Goal: Task Accomplishment & Management: Complete application form

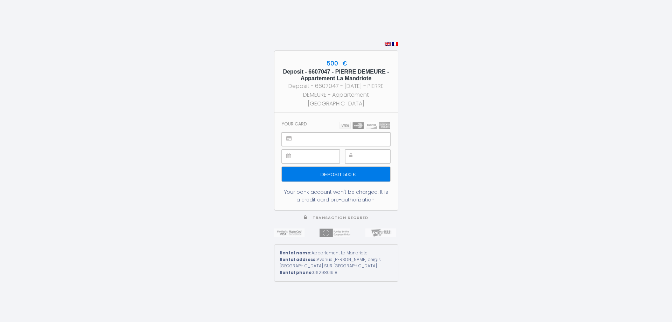
click at [365, 167] on input "Deposit 500 €" at bounding box center [336, 174] width 108 height 15
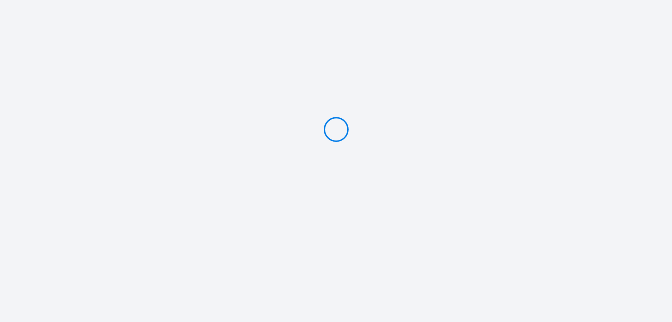
type input "Deposit 500 €"
select select
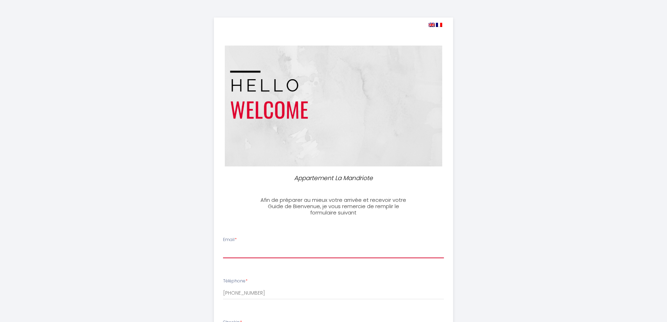
click at [340, 246] on input "Email *" at bounding box center [333, 251] width 221 height 13
type input "[EMAIL_ADDRESS][DOMAIN_NAME]"
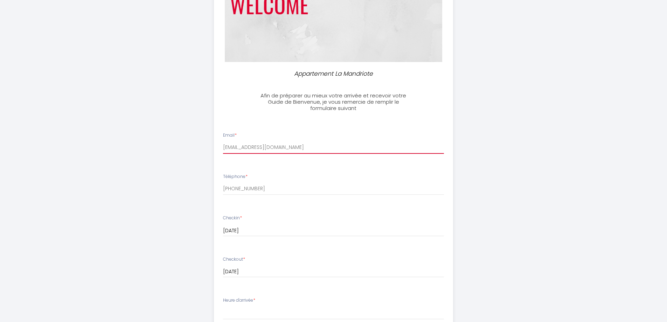
scroll to position [105, 0]
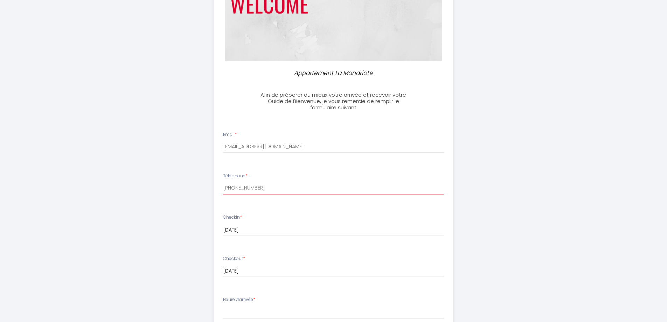
click at [264, 189] on input "[PHONE_NUMBER]" at bounding box center [333, 188] width 221 height 13
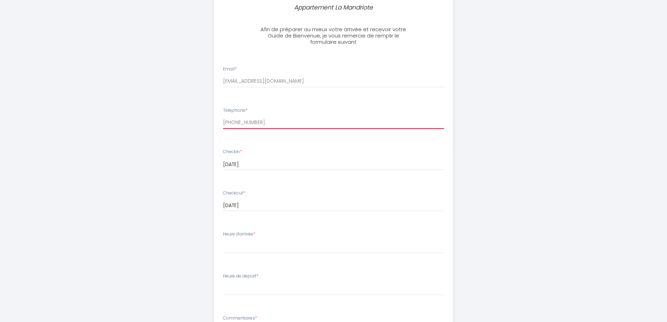
scroll to position [175, 0]
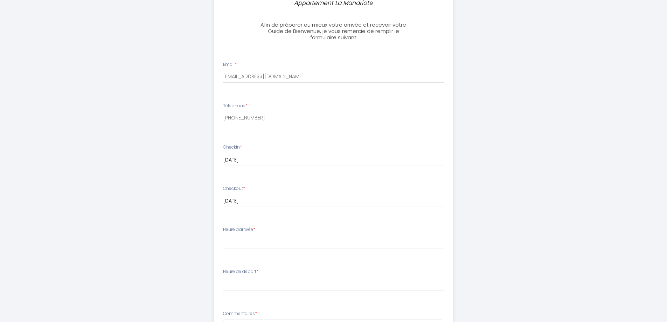
click at [273, 233] on div "Heure d'arrivée * 17:00 17:30 18:00 18:30 19:00 19:30 20:00 20:30 21:00 21:30 2…" at bounding box center [333, 237] width 221 height 22
click at [269, 238] on select "17:00 17:30 18:00 18:30 19:00 19:30 20:00 20:30 21:00 21:30 22:00 22:30 23:00 2…" at bounding box center [333, 241] width 221 height 13
click at [510, 218] on div "Appartement La Mandriote Afin de préparer au mieux votre arrivée et recevoir vo…" at bounding box center [333, 158] width 358 height 667
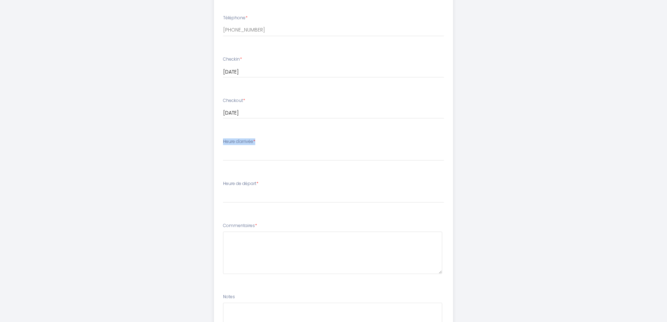
scroll to position [275, 0]
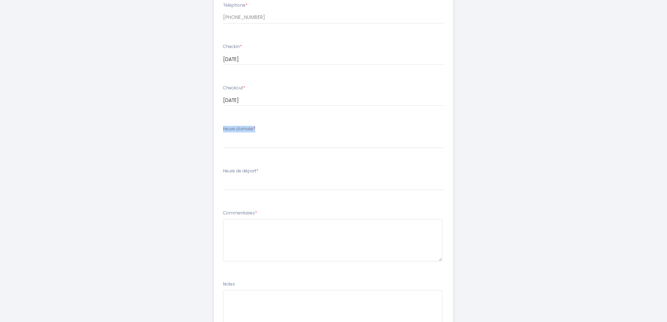
click at [244, 127] on label "Heure d'arrivée *" at bounding box center [239, 129] width 32 height 7
click at [266, 127] on div "Heure d'arrivée * 17:00 17:30 18:00 18:30 19:00 19:30 20:00 20:30 21:00 21:30 2…" at bounding box center [333, 137] width 221 height 22
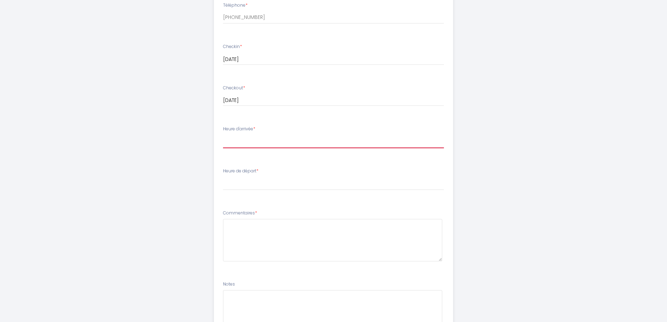
click at [235, 143] on select "17:00 17:30 18:00 18:30 19:00 19:30 20:00 20:30 21:00 21:30 22:00 22:30 23:00 2…" at bounding box center [333, 141] width 221 height 13
select select "17:00"
click at [223, 135] on select "17:00 17:30 18:00 18:30 19:00 19:30 20:00 20:30 21:00 21:30 22:00 22:30 23:00 2…" at bounding box center [333, 141] width 221 height 13
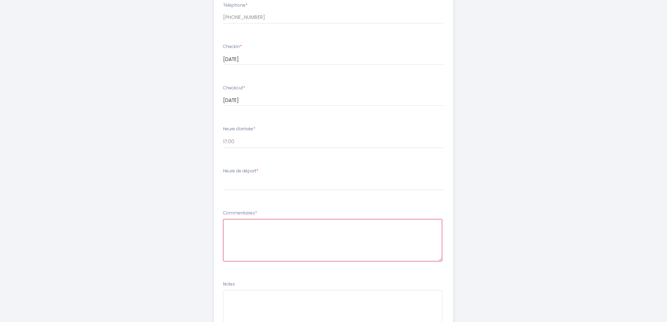
click at [295, 232] on textarea at bounding box center [332, 240] width 219 height 42
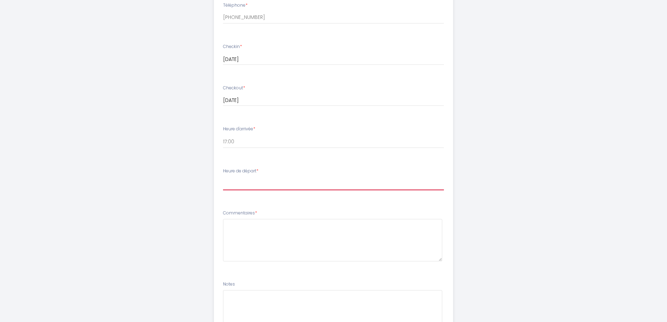
click at [252, 183] on select "00:00 00:30 01:00 01:30 02:00 02:30 03:00 03:30 04:00 04:30 05:00 05:30 06:00 0…" at bounding box center [333, 183] width 221 height 13
select select "11:00"
click at [223, 177] on select "00:00 00:30 01:00 01:30 02:00 02:30 03:00 03:30 04:00 04:30 05:00 05:30 06:00 0…" at bounding box center [333, 183] width 221 height 13
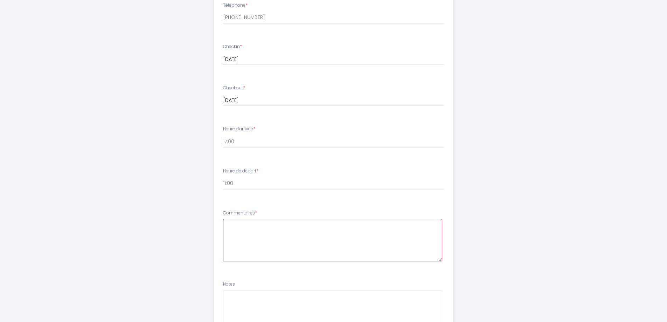
click at [260, 238] on textarea at bounding box center [332, 240] width 219 height 42
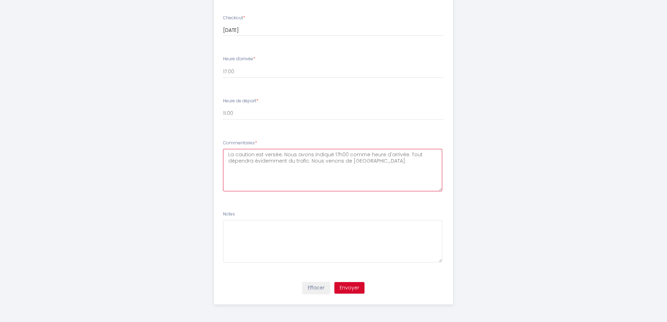
scroll to position [240, 0]
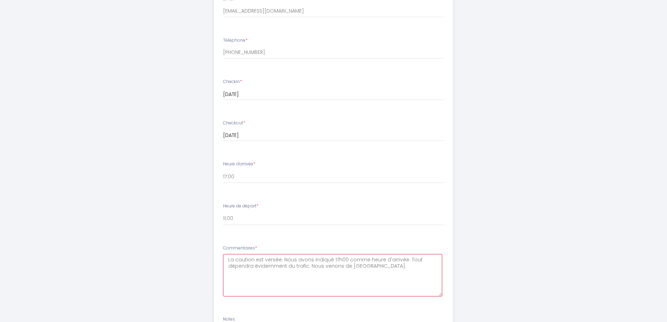
type textarea "La caution est versée. Nous avons indiqué 17h00 comme heure d'arrivée. Tout dép…"
click at [232, 48] on input "+32496964861" at bounding box center [333, 52] width 221 height 13
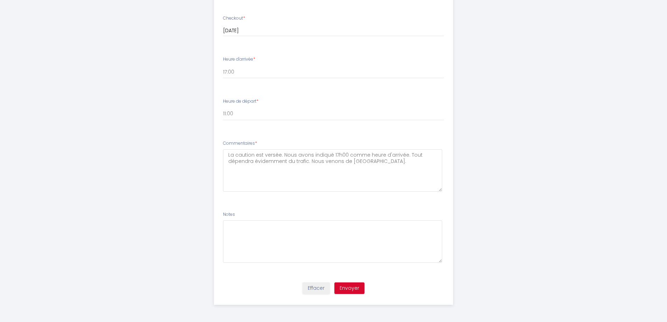
scroll to position [345, 0]
click at [353, 288] on button "Envoyer" at bounding box center [349, 288] width 30 height 12
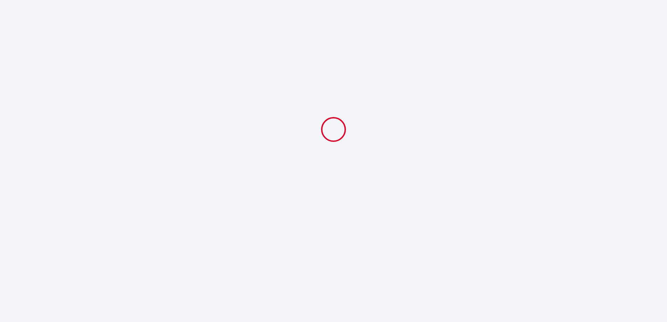
scroll to position [0, 0]
select select "11:00"
